Goal: Use online tool/utility: Utilize a website feature to perform a specific function

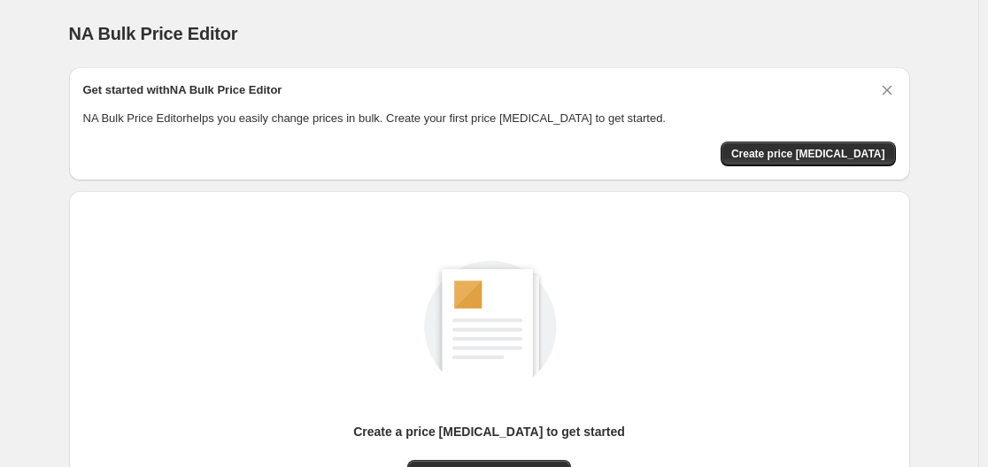
scroll to position [177, 0]
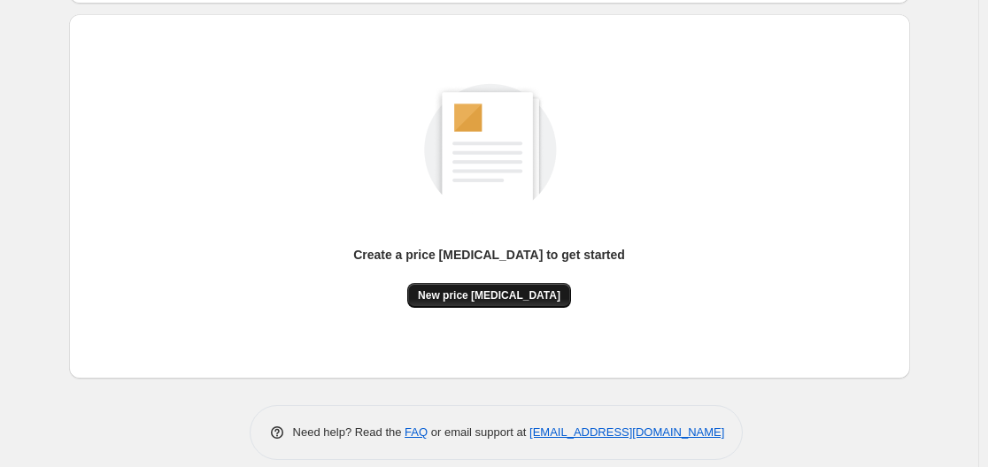
click at [509, 292] on span "New price [MEDICAL_DATA]" at bounding box center [489, 296] width 142 height 14
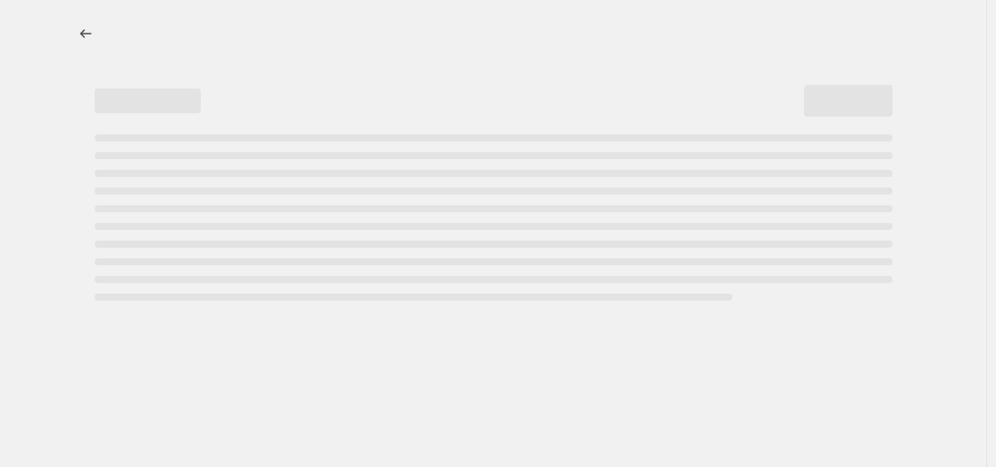
select select "percentage"
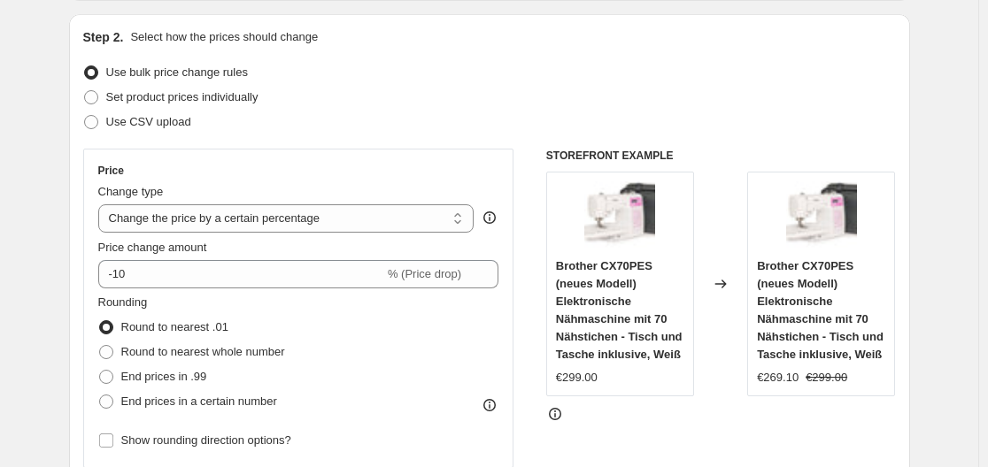
scroll to position [265, 0]
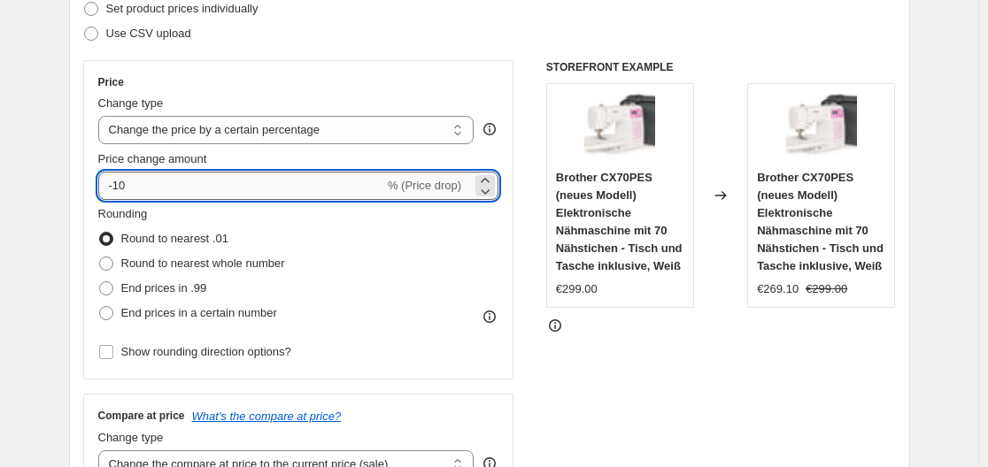
drag, startPoint x: 119, startPoint y: 183, endPoint x: 150, endPoint y: 190, distance: 31.8
click at [150, 190] on input "-10" at bounding box center [241, 186] width 286 height 28
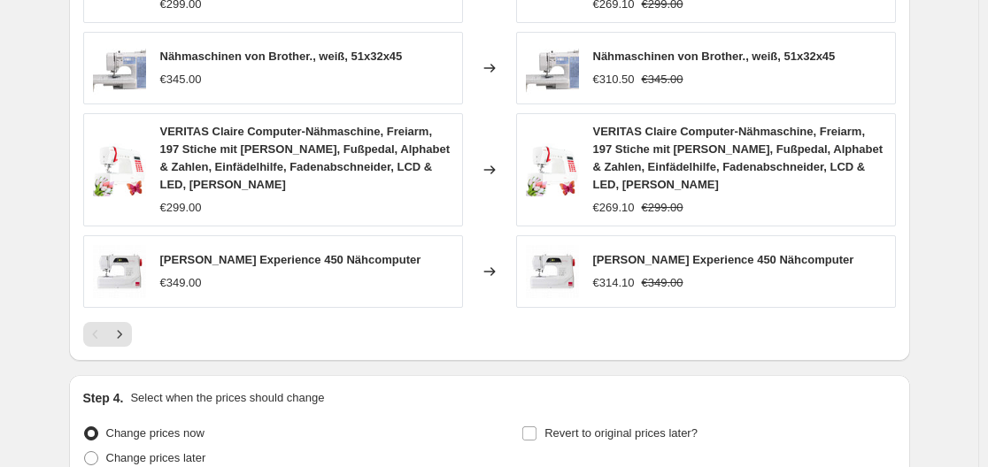
scroll to position [1327, 0]
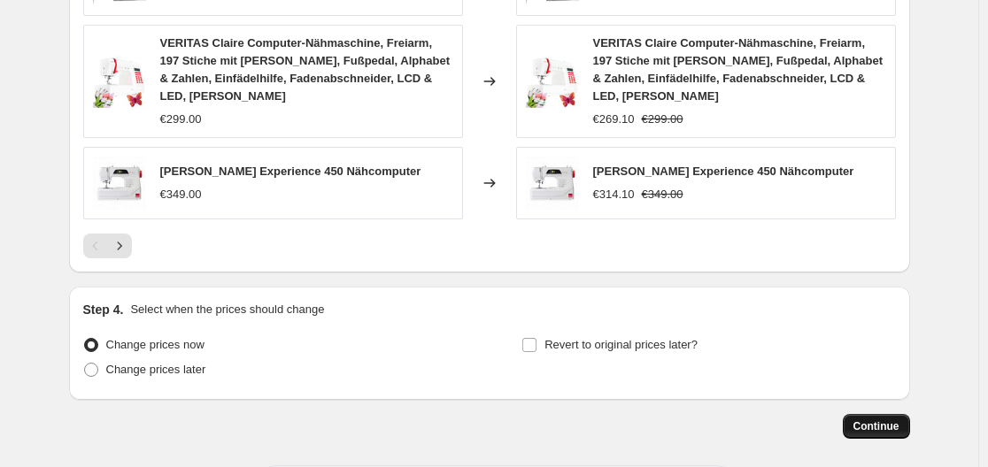
type input "-30"
click at [880, 419] on span "Continue" at bounding box center [876, 426] width 46 height 14
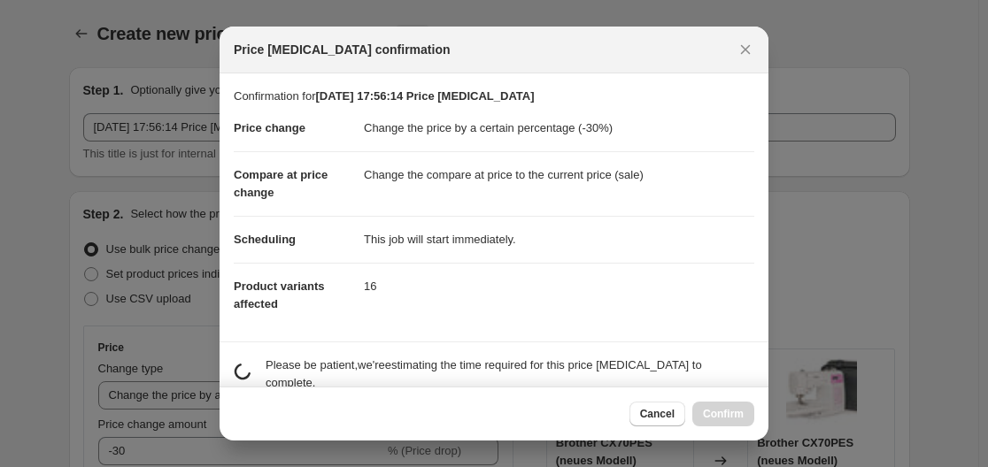
scroll to position [0, 0]
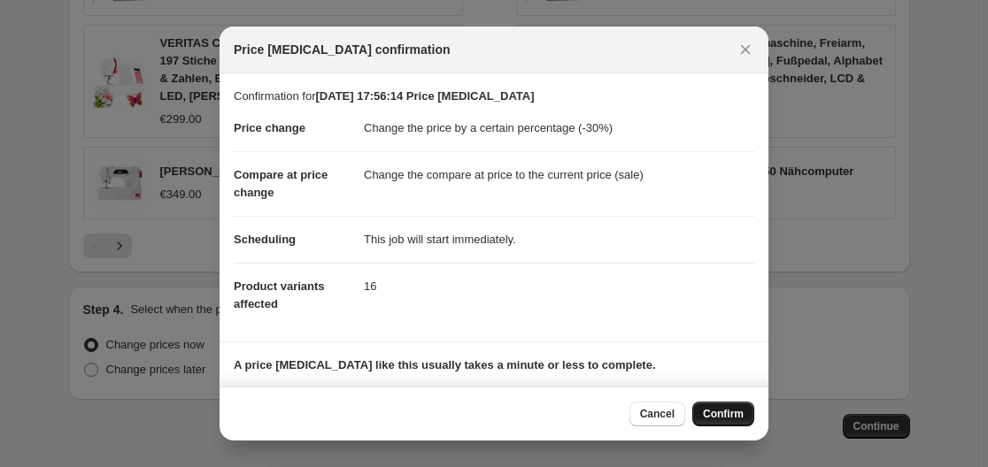
click at [735, 409] on span "Confirm" at bounding box center [723, 414] width 41 height 14
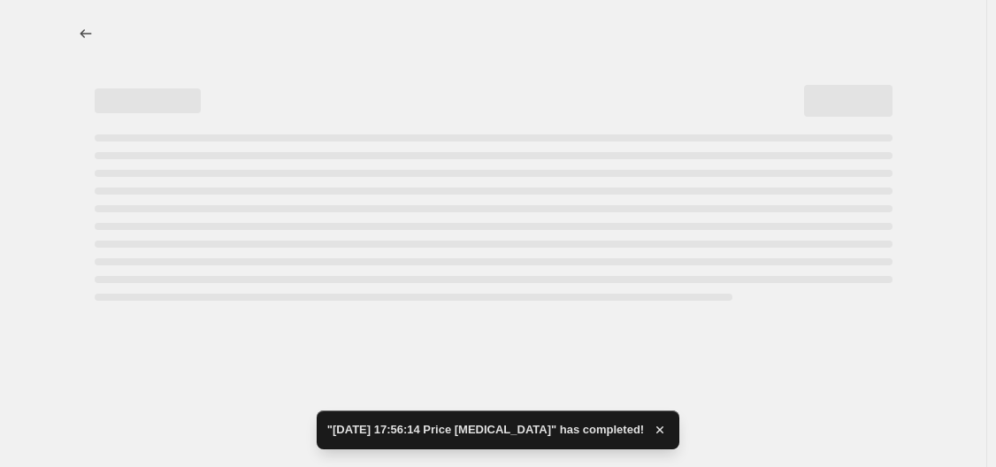
select select "percentage"
